Goal: Task Accomplishment & Management: Complete application form

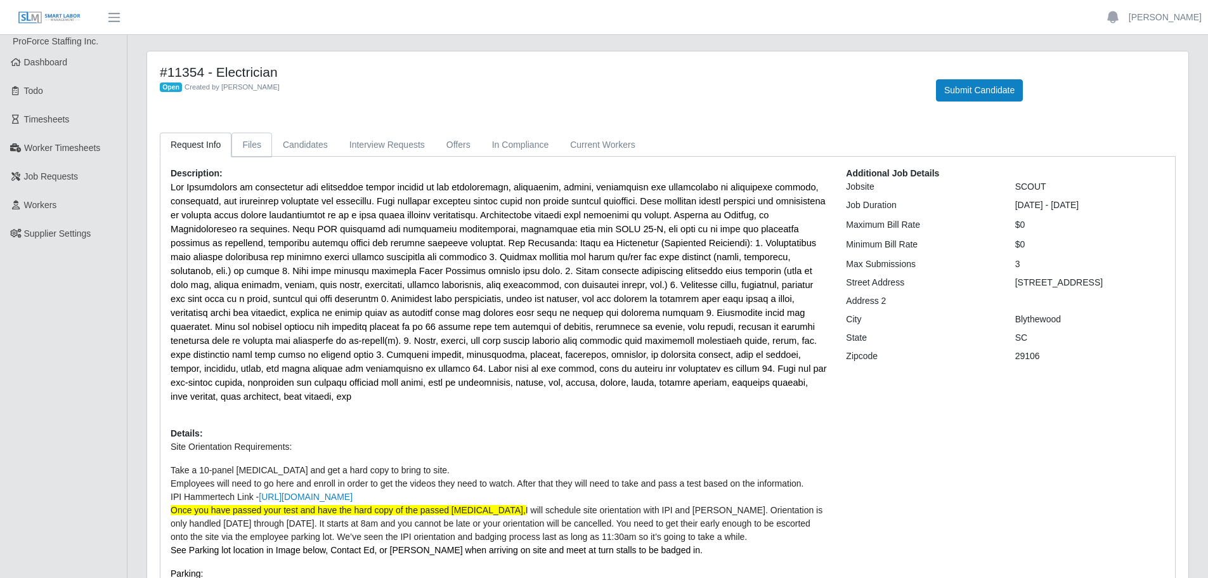
click at [254, 145] on link "Files" at bounding box center [251, 144] width 41 height 25
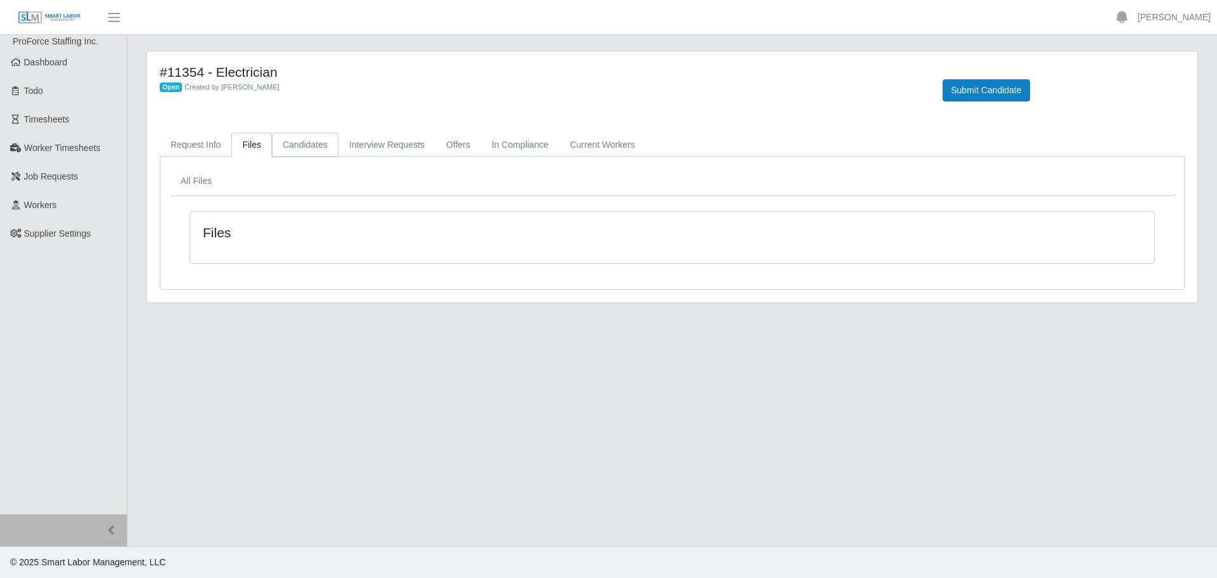
click at [305, 145] on link "Candidates" at bounding box center [305, 144] width 67 height 25
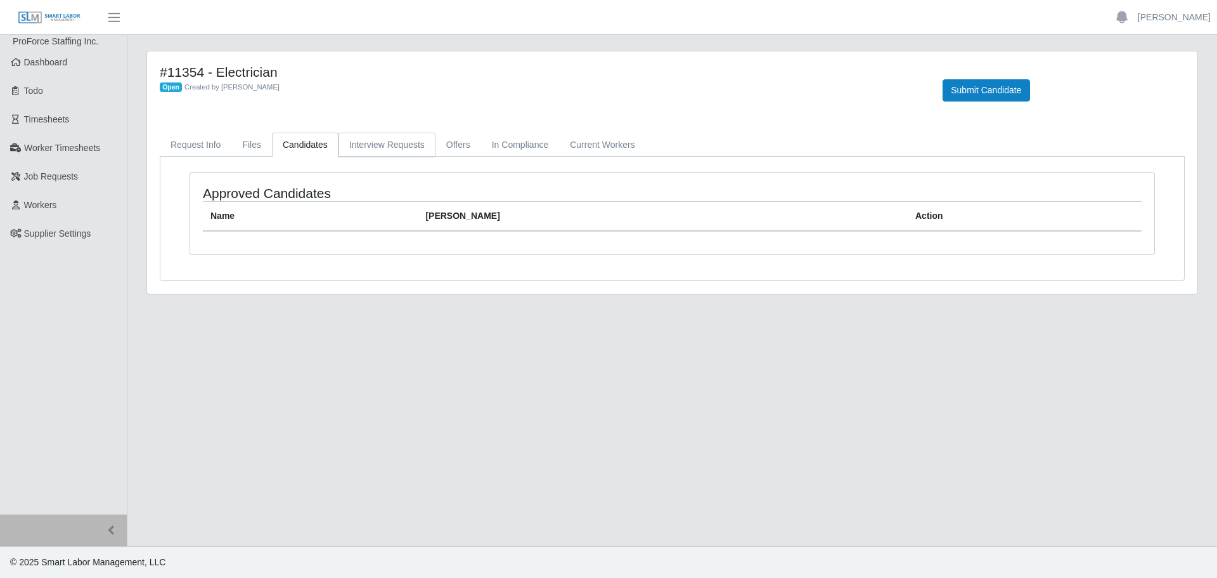
click at [387, 147] on link "Interview Requests" at bounding box center [387, 144] width 97 height 25
click at [455, 145] on link "Offers" at bounding box center [459, 144] width 46 height 25
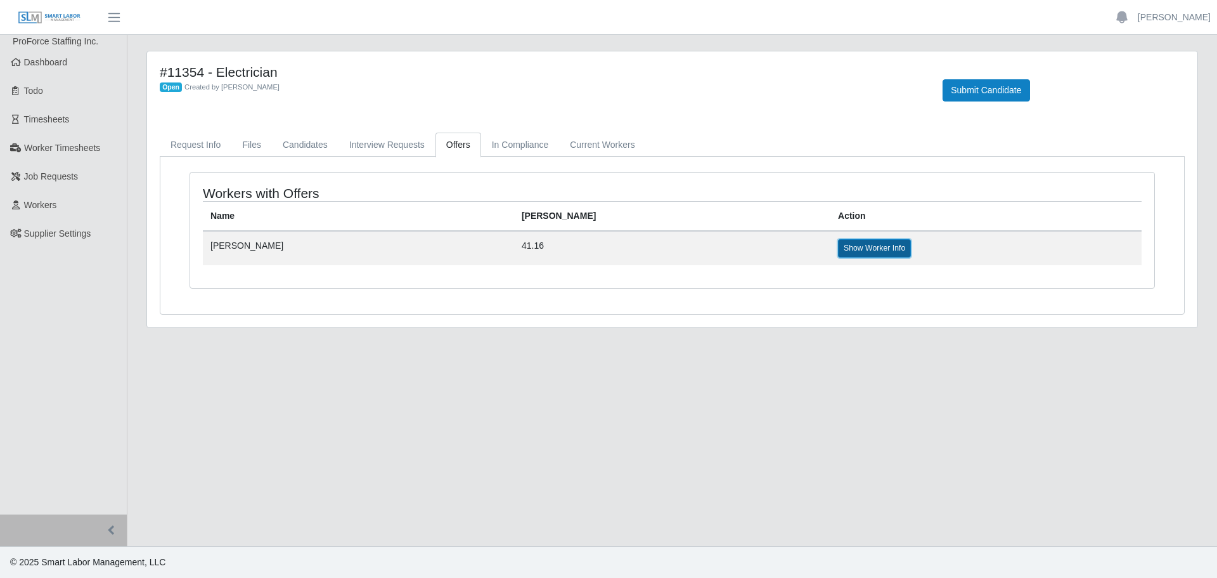
click at [838, 246] on link "Show Worker Info" at bounding box center [874, 248] width 73 height 18
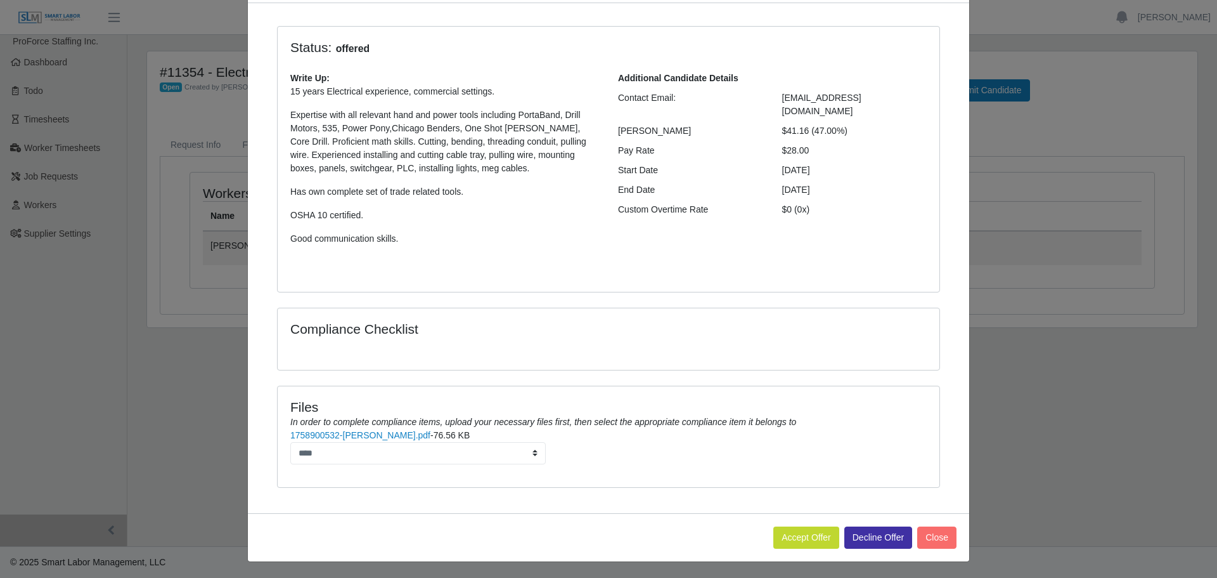
scroll to position [85, 0]
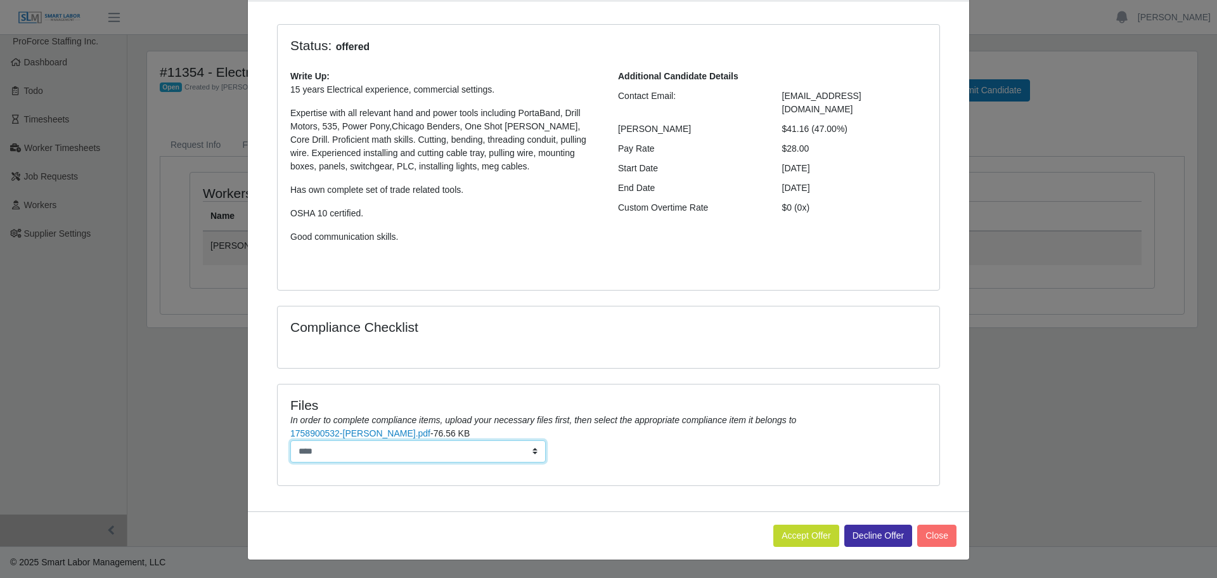
click at [531, 453] on select "****" at bounding box center [417, 451] width 255 height 22
click at [561, 451] on li "1758900532-Frederick Mack Resume.pdf - 76.56 KB ****" at bounding box center [608, 445] width 636 height 36
click at [804, 534] on button "Accept Offer" at bounding box center [806, 535] width 66 height 22
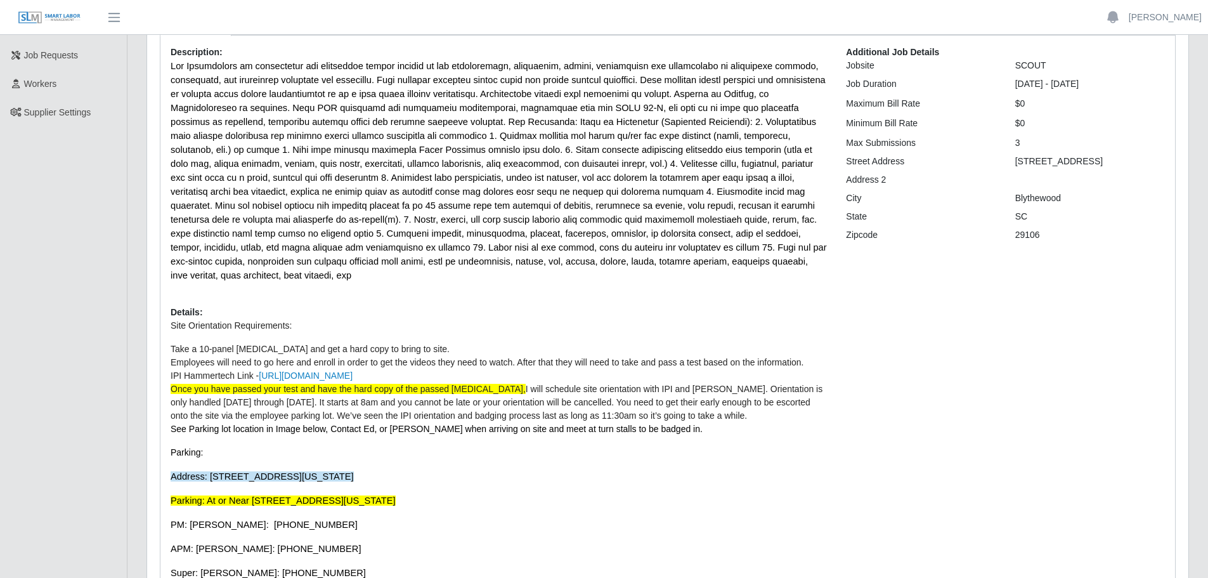
scroll to position [190, 0]
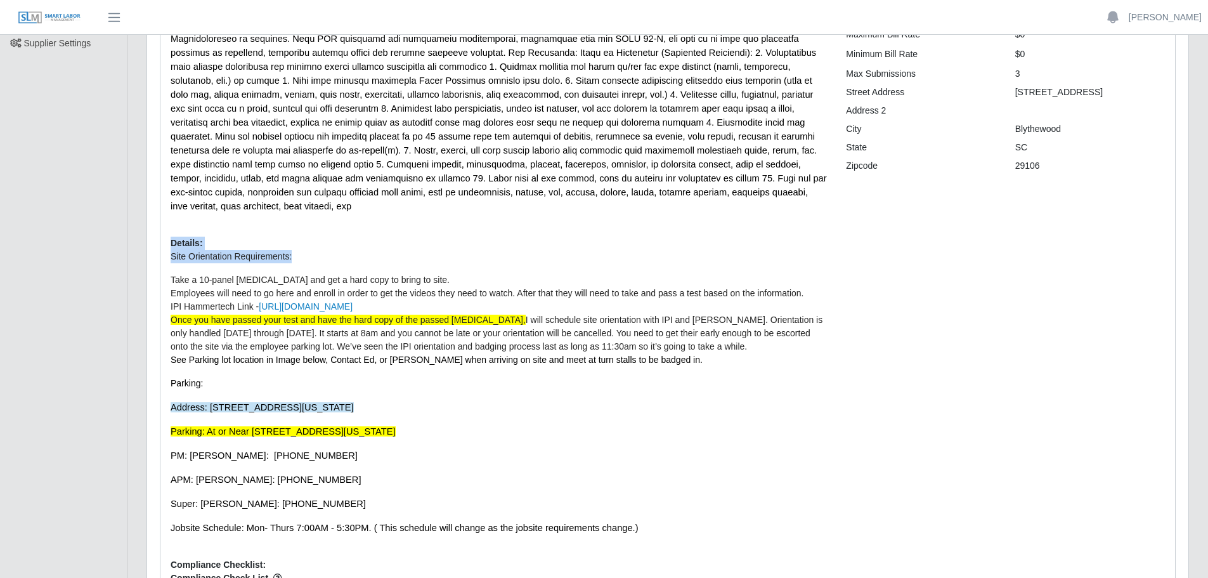
drag, startPoint x: 169, startPoint y: 228, endPoint x: 443, endPoint y: 238, distance: 274.0
click at [443, 238] on div "Description: Details: Site Orientation Requirements: Take a 10-panel [MEDICAL_D…" at bounding box center [498, 312] width 675 height 671
drag, startPoint x: 209, startPoint y: 392, endPoint x: 450, endPoint y: 391, distance: 240.9
click at [450, 400] on p "Address: [STREET_ADDRESS][US_STATE]" at bounding box center [499, 407] width 656 height 14
copy span "[STREET_ADDRESS][US_STATE]"
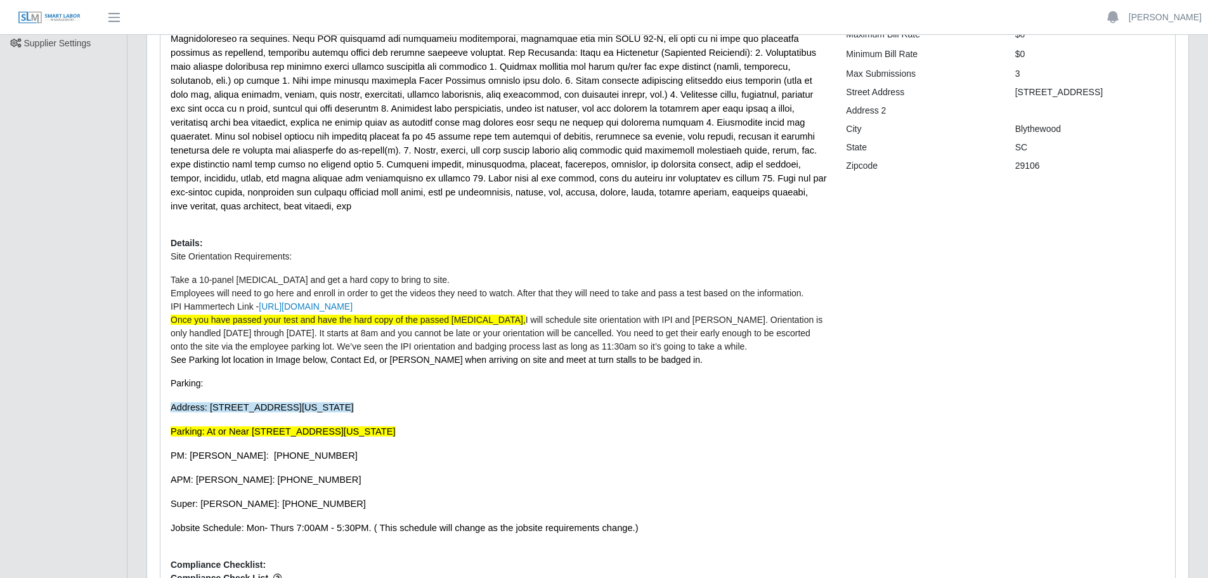
click at [171, 426] on span "Parking: At or Near [STREET_ADDRESS][US_STATE]" at bounding box center [283, 431] width 225 height 10
drag, startPoint x: 205, startPoint y: 415, endPoint x: 493, endPoint y: 422, distance: 287.9
click at [493, 424] on p "Parking: At or Near [STREET_ADDRESS][US_STATE]" at bounding box center [499, 431] width 656 height 14
copy span "At or Near [STREET_ADDRESS][US_STATE]"
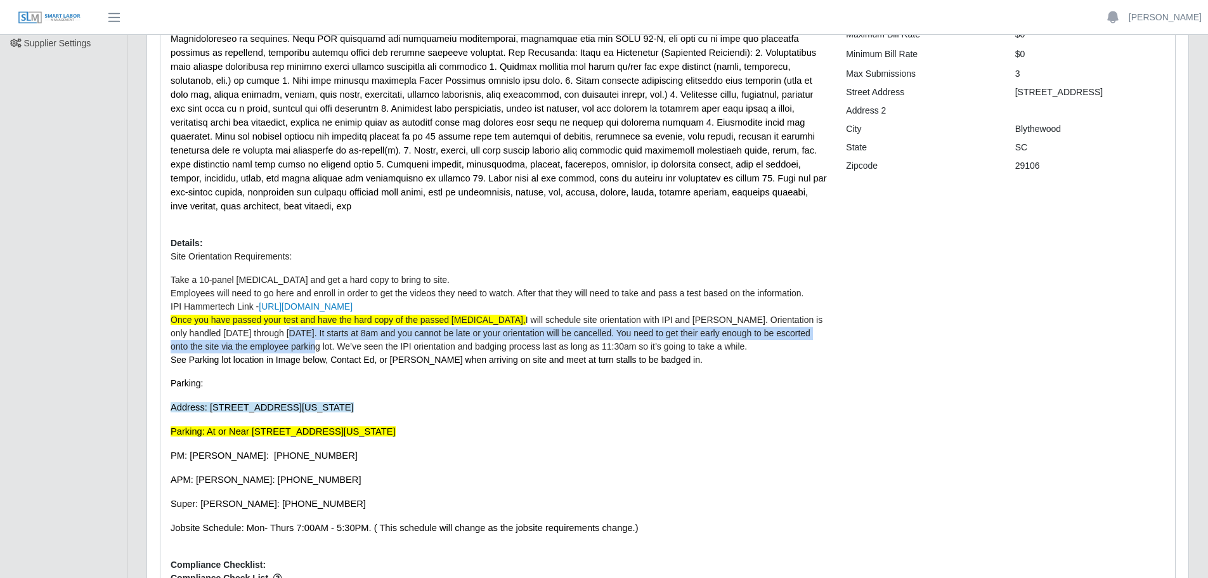
drag, startPoint x: 252, startPoint y: 318, endPoint x: 271, endPoint y: 326, distance: 20.5
click at [271, 326] on li "Once you have passed your test and have the hard copy of the passed [MEDICAL_DA…" at bounding box center [499, 333] width 656 height 40
copy span "It starts at 8am and you cannot be late or your orientation will be cancelled. …"
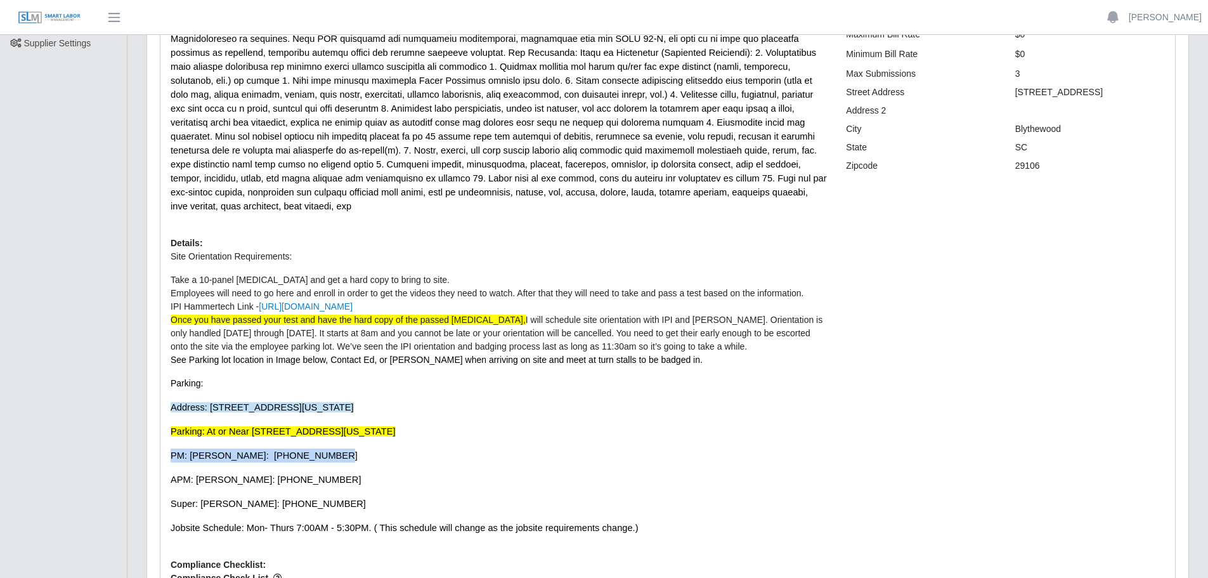
drag, startPoint x: 171, startPoint y: 438, endPoint x: 326, endPoint y: 445, distance: 156.1
click at [326, 448] on p "PM: [PERSON_NAME]: [PHONE_NUMBER]" at bounding box center [499, 455] width 656 height 14
click at [337, 448] on p "PM: [PERSON_NAME]: [PHONE_NUMBER]" at bounding box center [499, 455] width 656 height 14
drag, startPoint x: 329, startPoint y: 442, endPoint x: 166, endPoint y: 438, distance: 163.0
click at [166, 438] on div "Description: Details: Site Orientation Requirements: Take a 10-panel [MEDICAL_D…" at bounding box center [498, 312] width 675 height 671
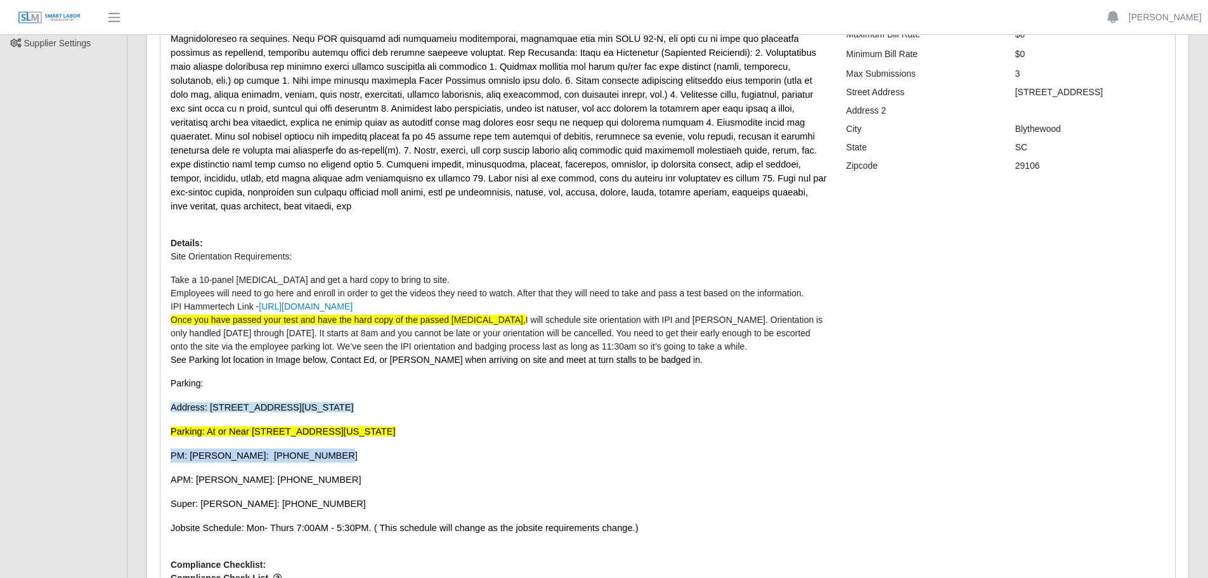
copy span "PM: [PERSON_NAME]: [PHONE_NUMBER]"
drag, startPoint x: 300, startPoint y: 489, endPoint x: 164, endPoint y: 496, distance: 137.1
click at [164, 496] on div "Description: Details: Site Orientation Requirements: Take a 10-panel [MEDICAL_D…" at bounding box center [498, 312] width 675 height 671
copy span "Super: [PERSON_NAME]: [PHONE_NUMBER]"
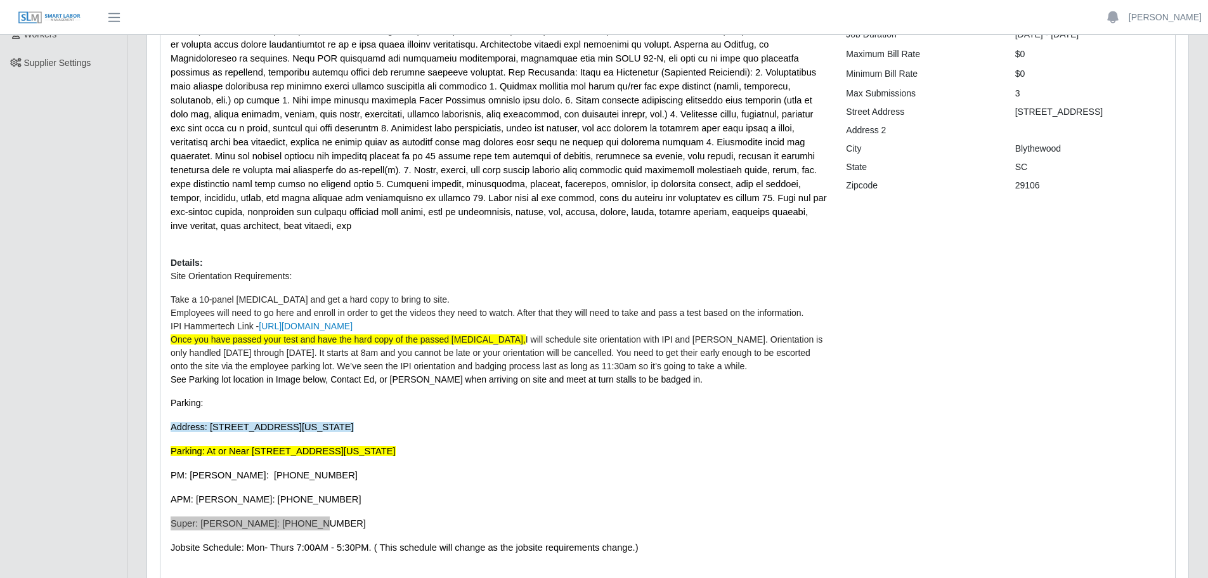
scroll to position [318, 0]
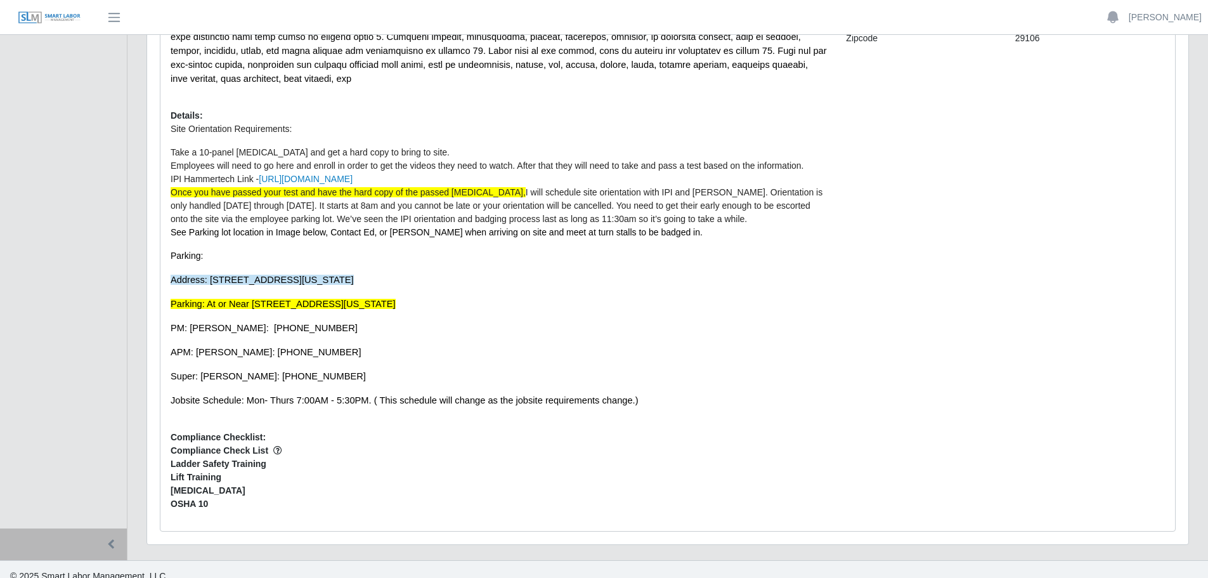
click at [370, 373] on p "Site Orientation Requirements: Take a 10-panel [MEDICAL_DATA] and get a hard co…" at bounding box center [499, 264] width 656 height 285
drag, startPoint x: 494, startPoint y: 167, endPoint x: 258, endPoint y: 162, distance: 235.9
click at [258, 172] on li "IPI Hammertech Link - [URL][DOMAIN_NAME]" at bounding box center [499, 178] width 656 height 13
copy span "[URL][DOMAIN_NAME]"
